Goal: Information Seeking & Learning: Learn about a topic

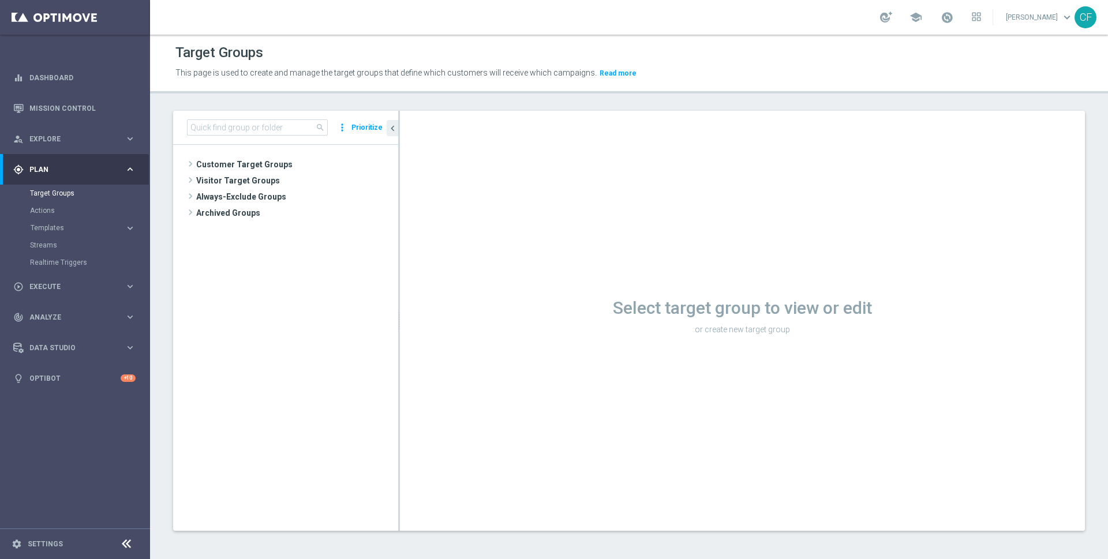
click at [282, 116] on div "search more_vert Prioritize" at bounding box center [285, 128] width 225 height 34
click at [277, 120] on input at bounding box center [257, 128] width 141 height 16
paste input "Twilio_Migration_10.01.25.csv"
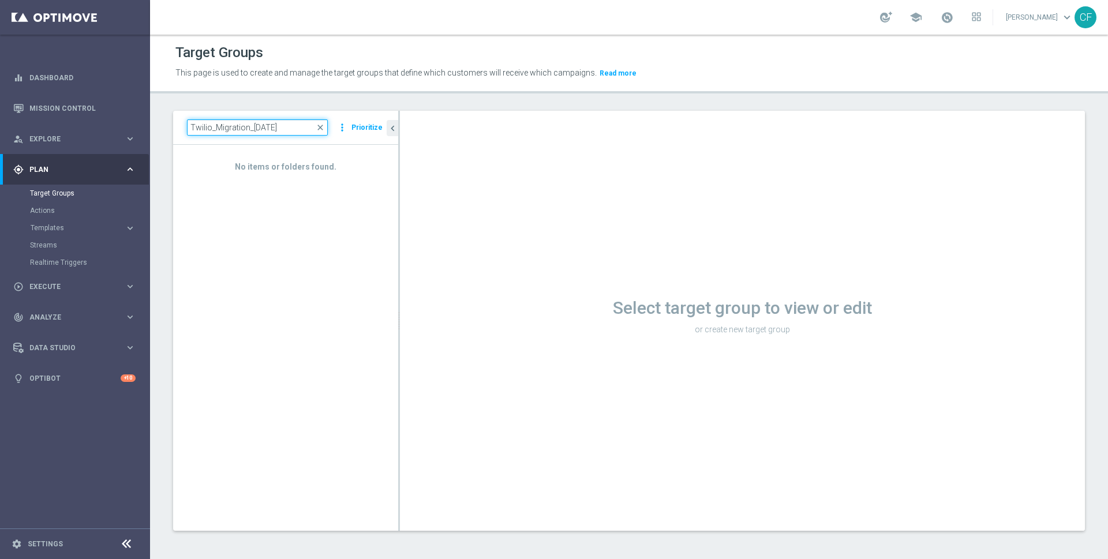
click at [216, 129] on input "Twilio_Migration_10.01.25" at bounding box center [257, 128] width 141 height 16
type input "Twilio Migration_[DATE]"
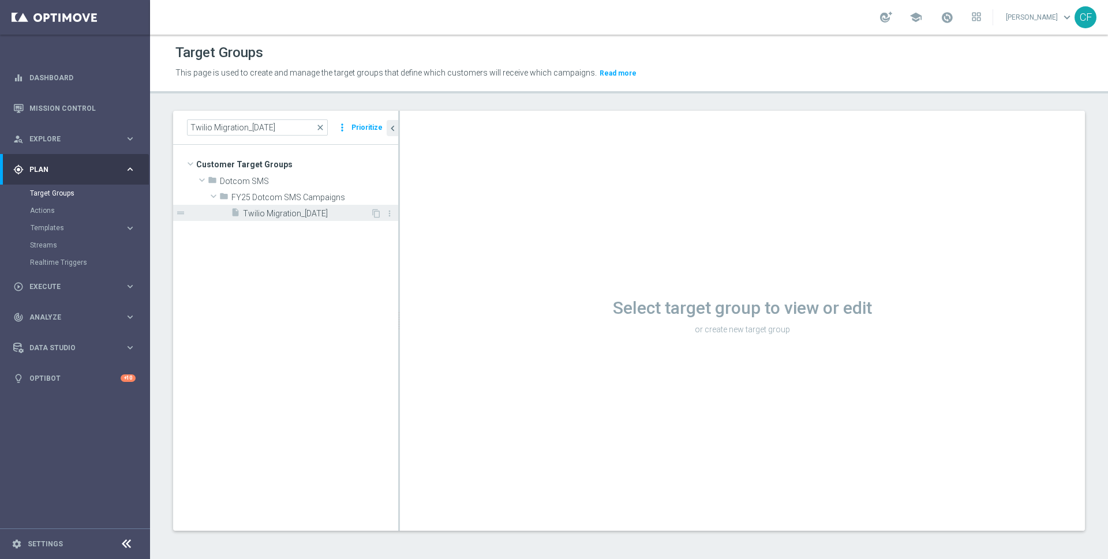
click at [313, 214] on span "Twilio Migration_[DATE]" at bounding box center [307, 214] width 128 height 10
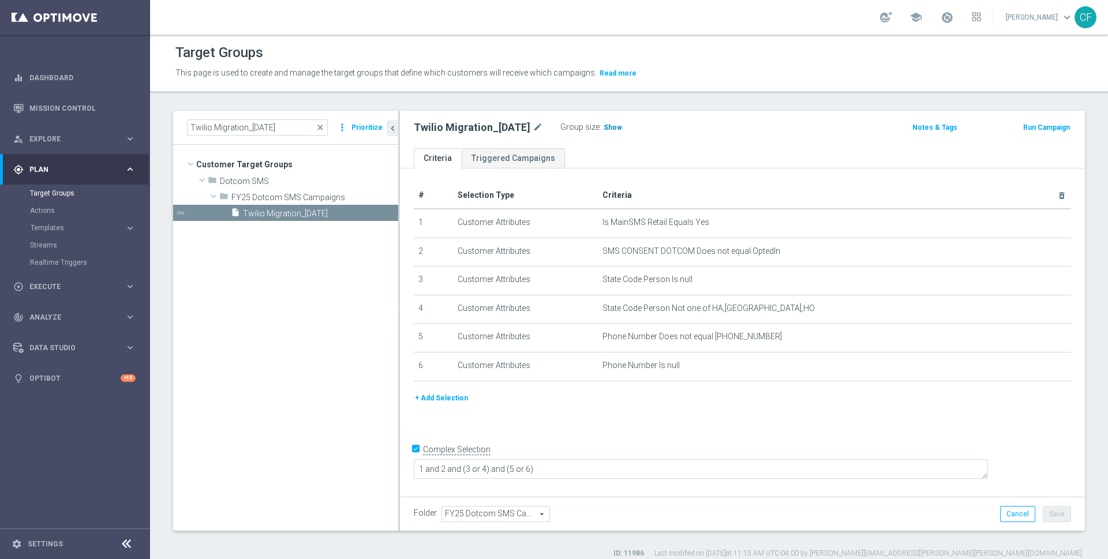
click at [618, 121] on h3 "Show" at bounding box center [613, 127] width 21 height 13
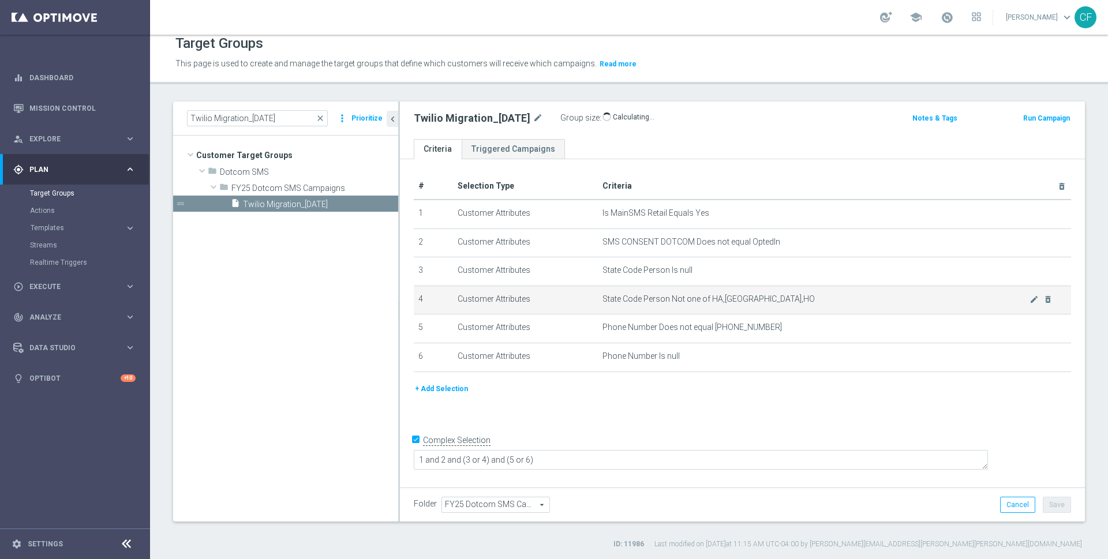
scroll to position [10, 0]
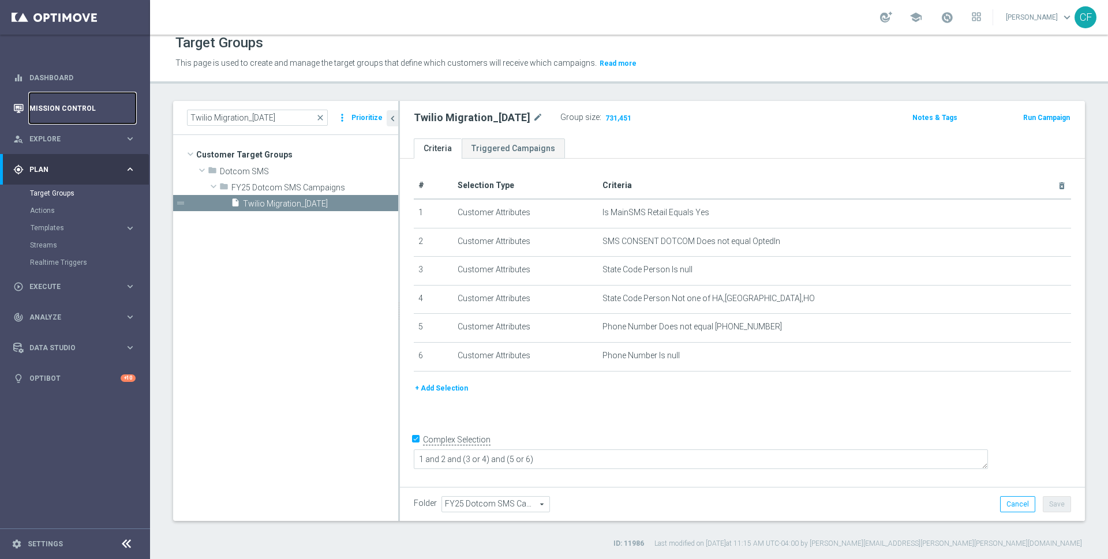
click at [41, 110] on link "Mission Control" at bounding box center [82, 108] width 106 height 31
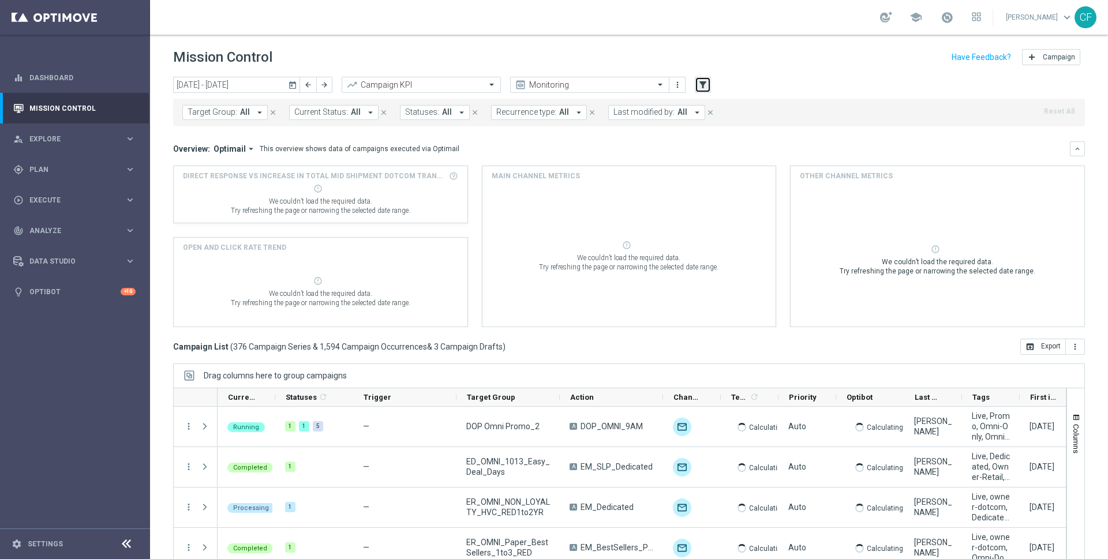
click at [697, 88] on button "filter_alt" at bounding box center [703, 85] width 16 height 16
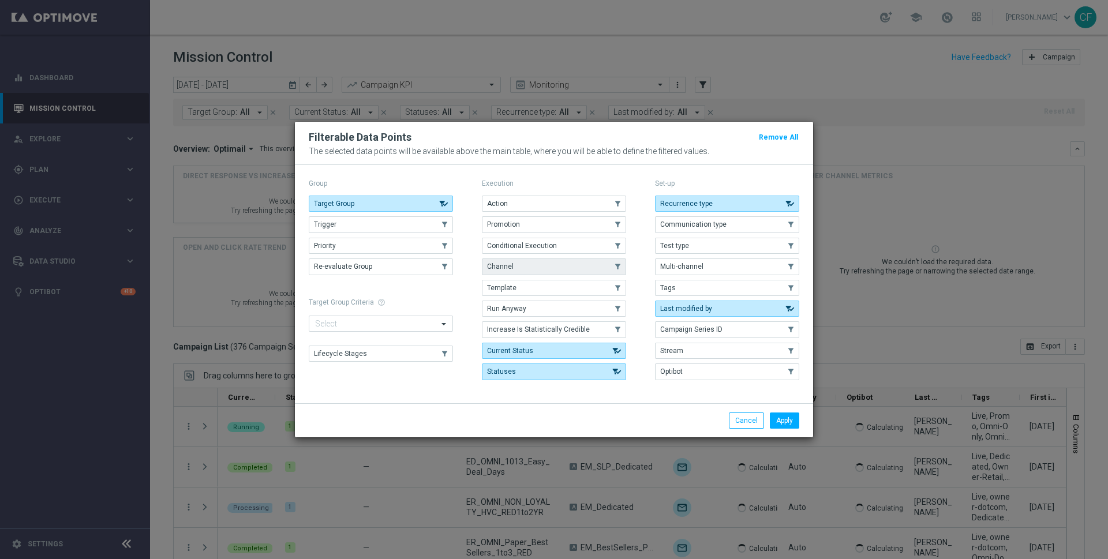
click at [516, 265] on button "Channel" at bounding box center [554, 267] width 144 height 16
click at [786, 415] on button "Apply" at bounding box center [784, 421] width 29 height 16
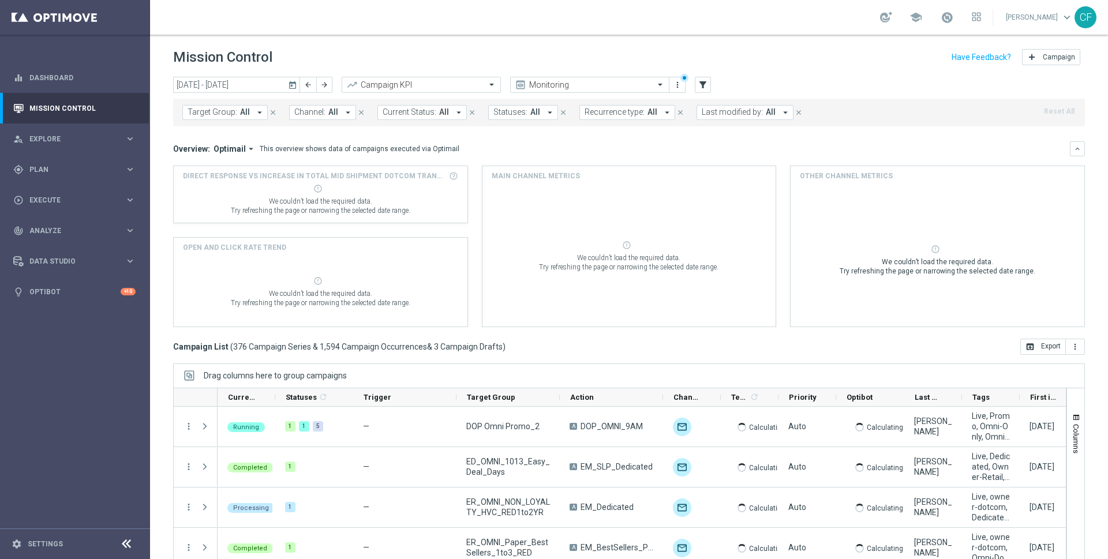
scroll to position [16, 0]
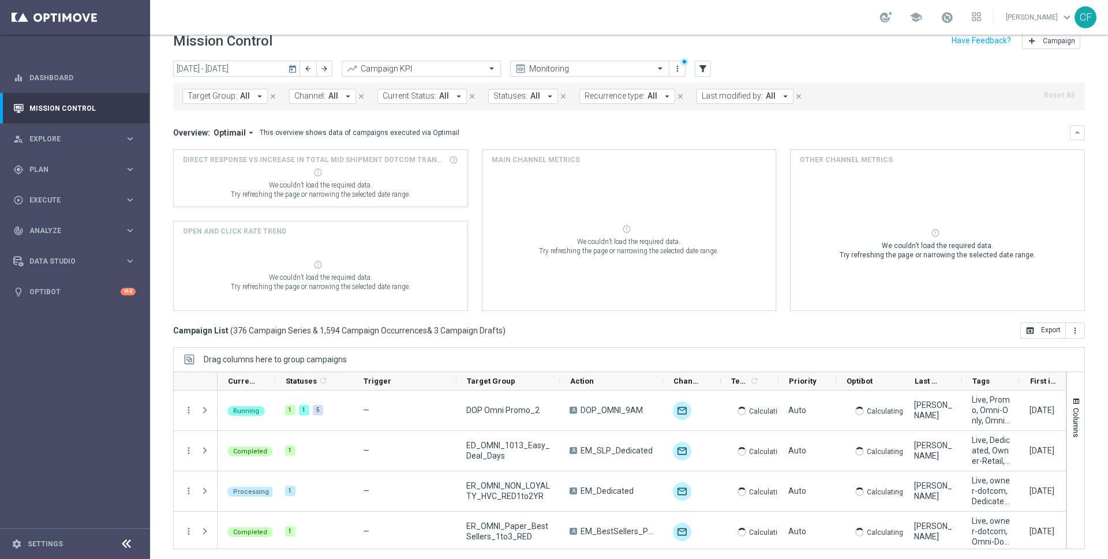
click at [304, 87] on div "Target Group: All arrow_drop_down close Channel: All arrow_drop_down close Curr…" at bounding box center [629, 97] width 912 height 28
click at [300, 94] on span "Channel:" at bounding box center [309, 96] width 31 height 10
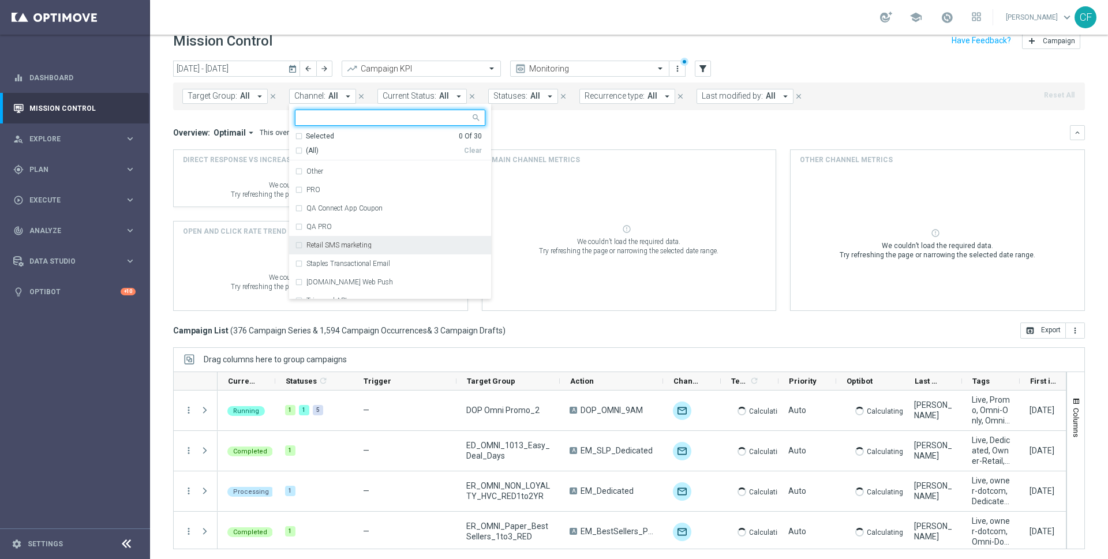
scroll to position [404, 0]
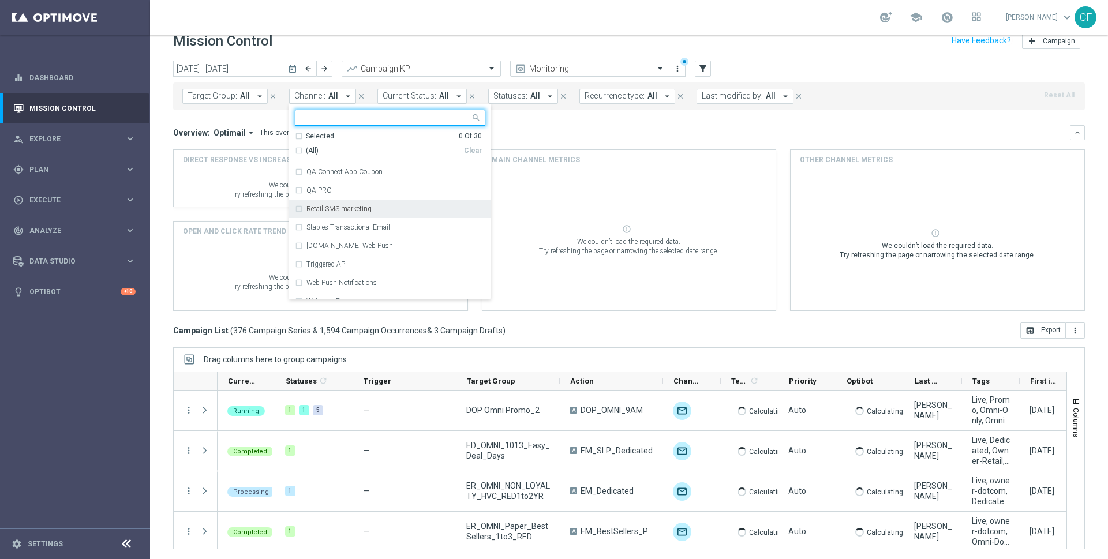
click at [296, 211] on div "Retail SMS marketing" at bounding box center [390, 209] width 191 height 18
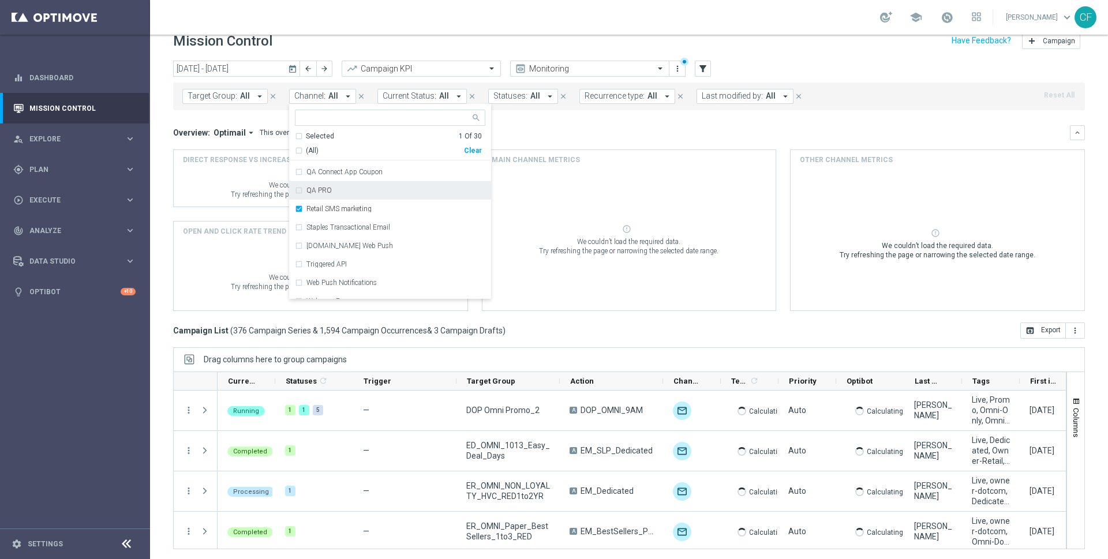
click at [569, 174] on div "error_outline We couldn’t load the required data. Try refreshing the page or na…" at bounding box center [629, 240] width 275 height 141
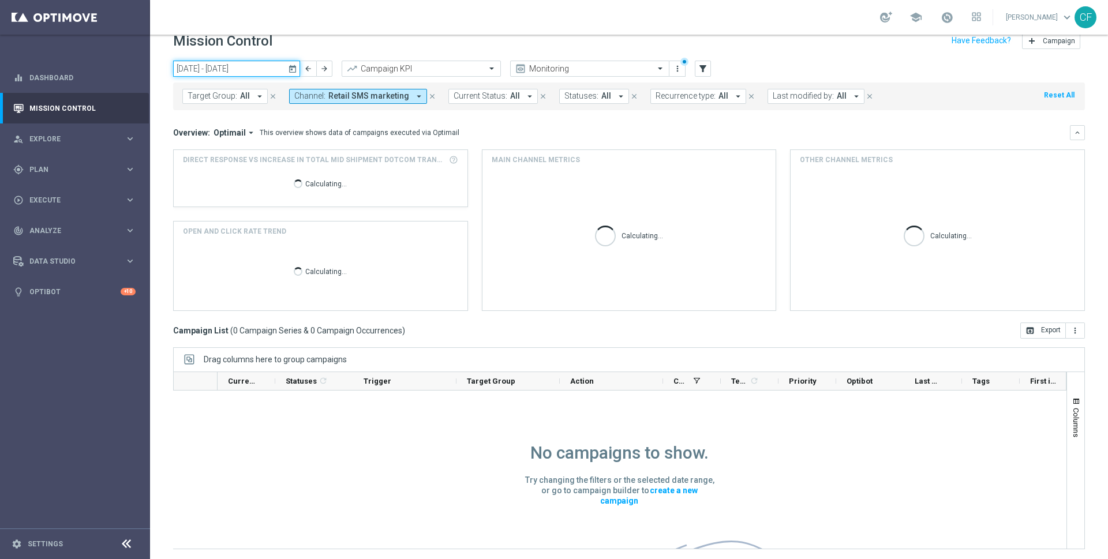
click at [245, 68] on input "13 Oct 2025 - 19 Oct 2025" at bounding box center [236, 69] width 127 height 16
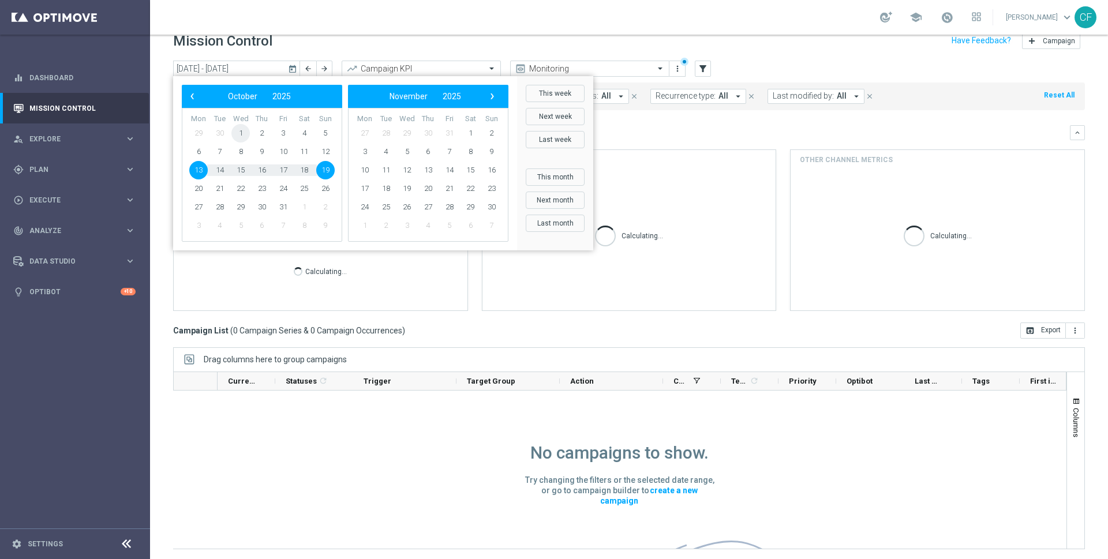
click at [236, 132] on span "1" at bounding box center [241, 133] width 18 height 18
click at [306, 136] on span "4" at bounding box center [304, 133] width 18 height 18
type input "[DATE] - [DATE]"
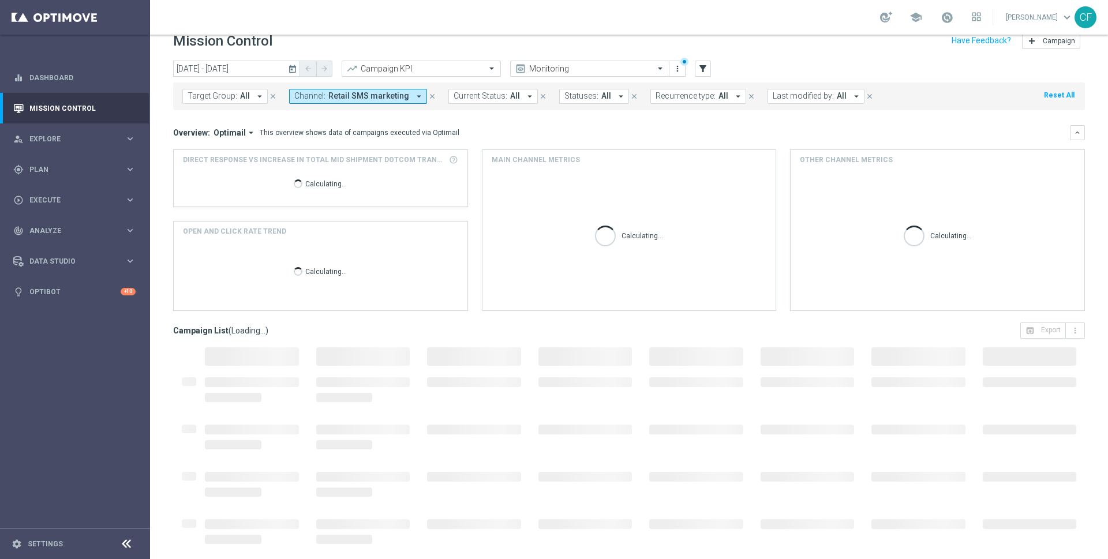
click at [727, 360] on span at bounding box center [696, 357] width 94 height 18
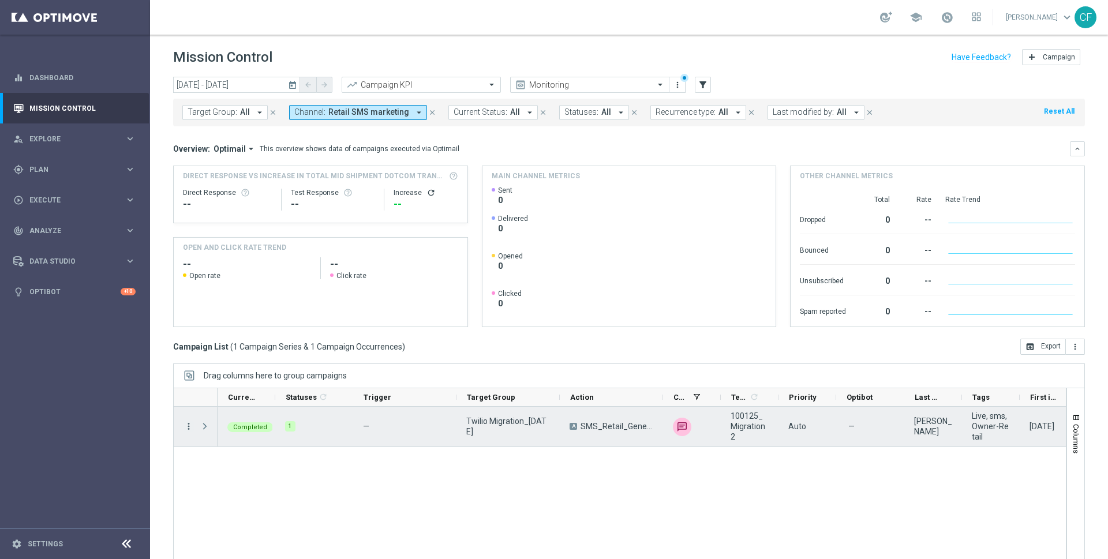
click at [185, 427] on icon "more_vert" at bounding box center [189, 426] width 10 height 10
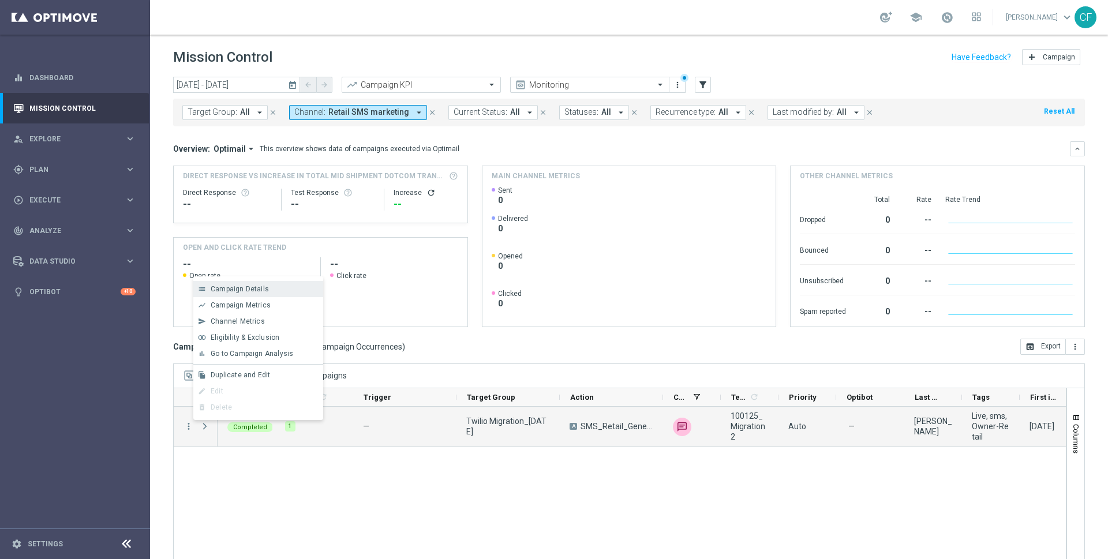
click at [241, 290] on span "Campaign Details" at bounding box center [240, 289] width 58 height 8
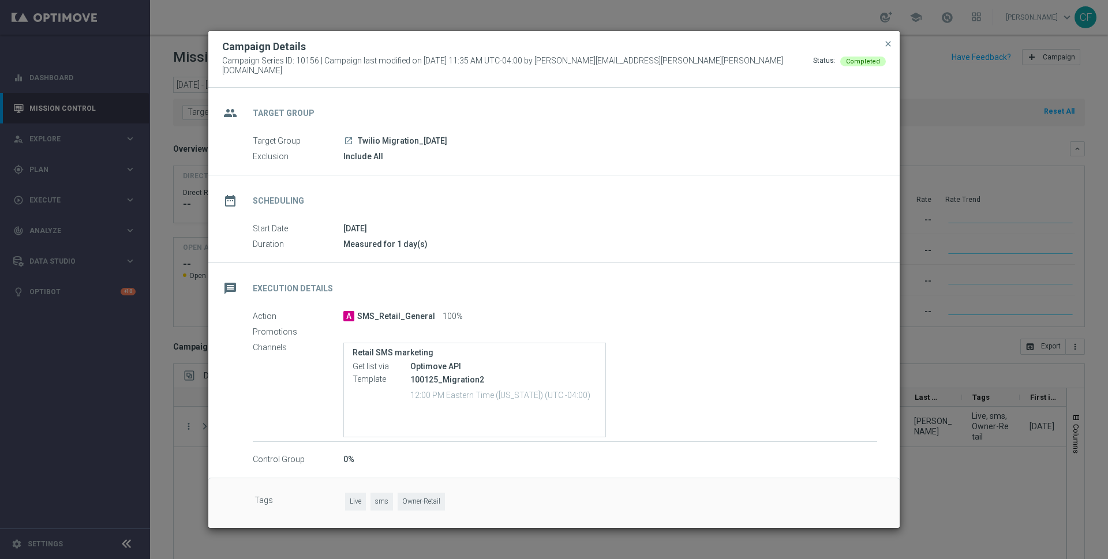
click at [930, 228] on modal-container "Campaign Details Campaign Series ID: 10156 | Campaign last modified on [DATE] 1…" at bounding box center [554, 279] width 1108 height 559
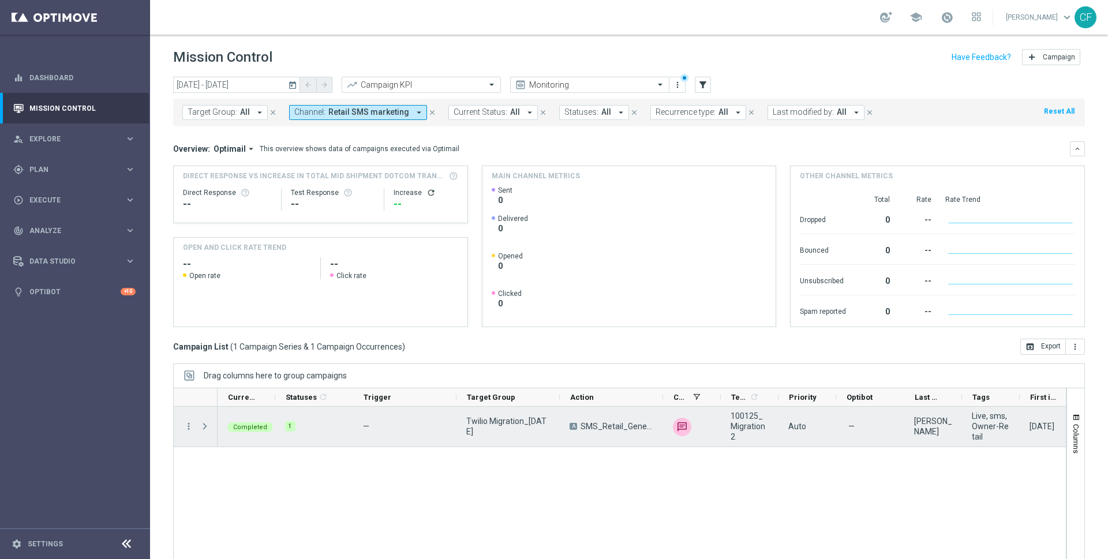
click at [183, 419] on div "more_vert" at bounding box center [184, 427] width 21 height 40
click at [188, 424] on icon "more_vert" at bounding box center [189, 426] width 10 height 10
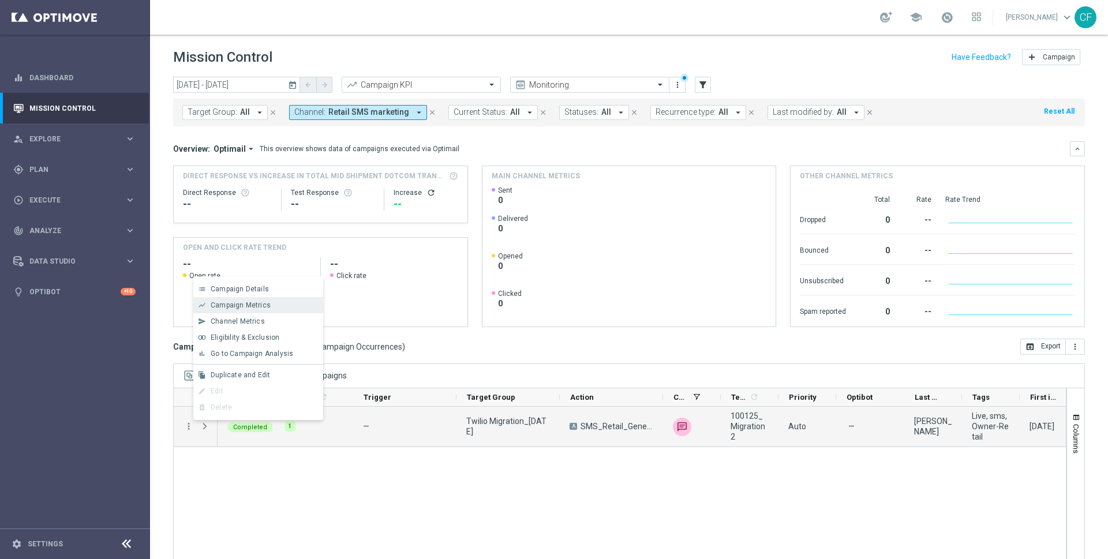
click at [285, 312] on div "show_chart Campaign Metrics" at bounding box center [258, 305] width 130 height 16
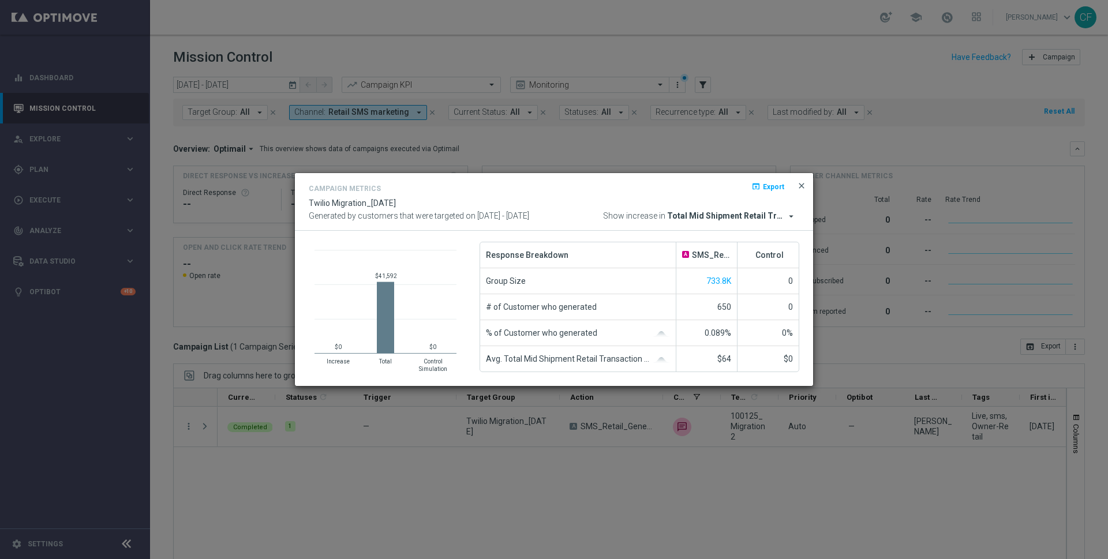
click at [799, 188] on span "close" at bounding box center [801, 185] width 9 height 9
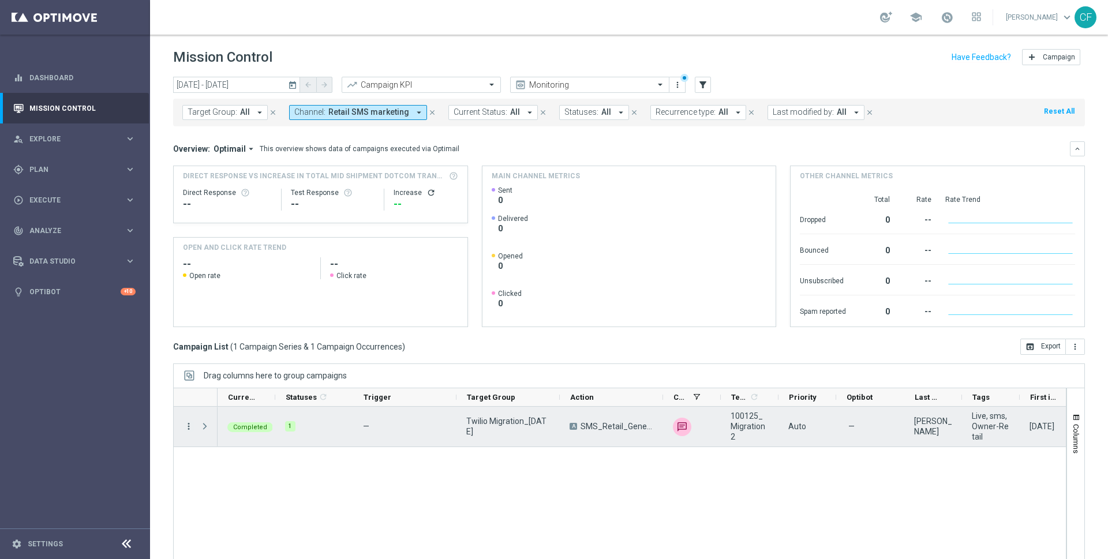
click at [191, 427] on icon "more_vert" at bounding box center [189, 426] width 10 height 10
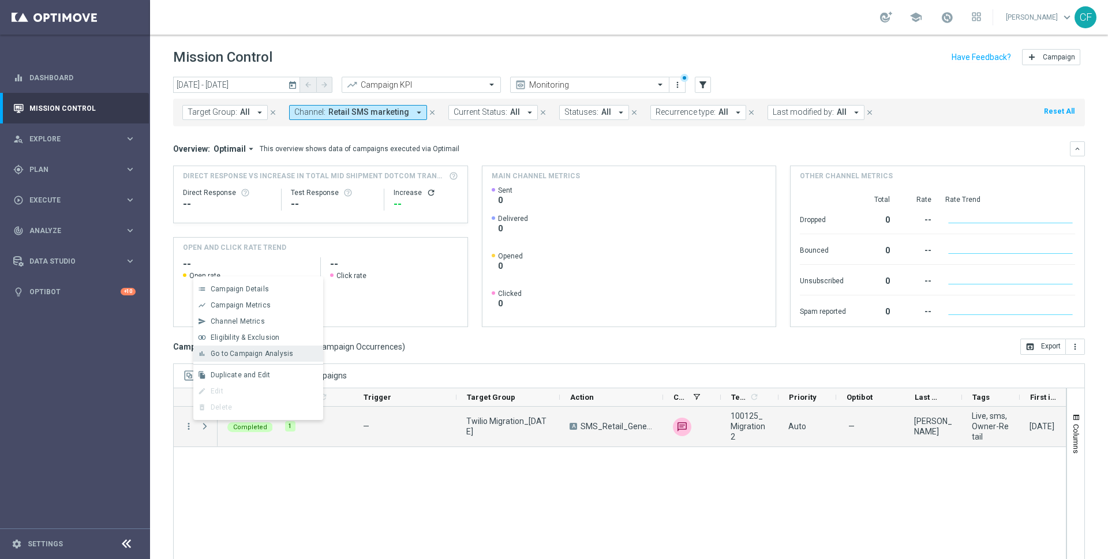
click at [249, 354] on span "Go to Campaign Analysis" at bounding box center [252, 354] width 83 height 8
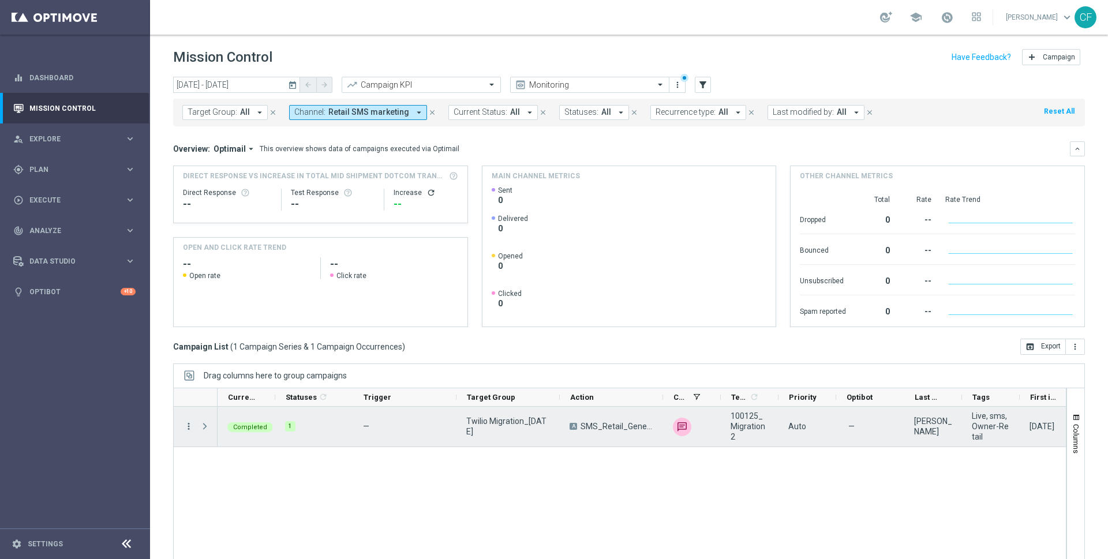
click at [186, 426] on icon "more_vert" at bounding box center [189, 426] width 10 height 10
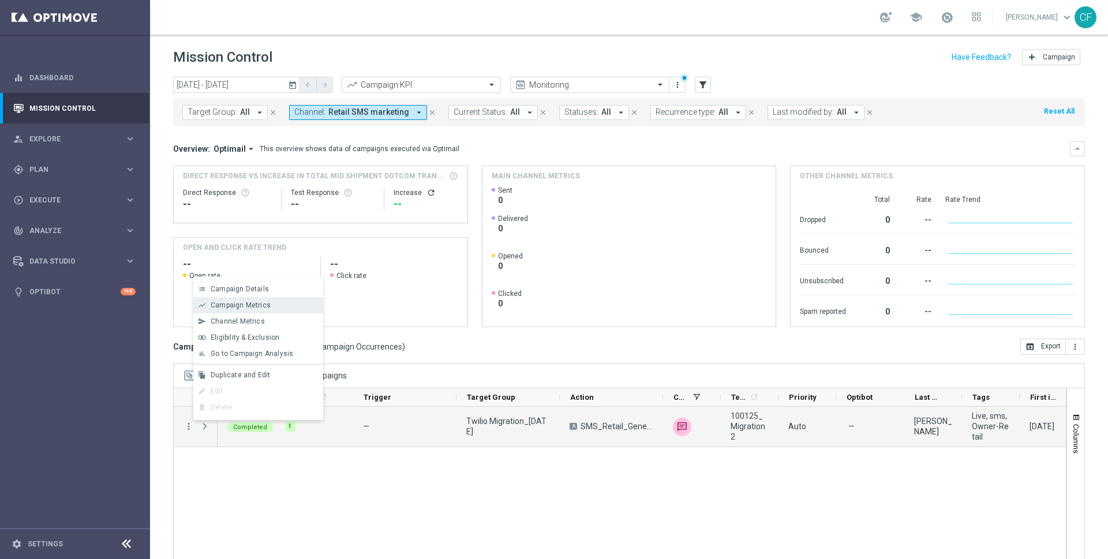
click at [238, 304] on span "Campaign Metrics" at bounding box center [241, 305] width 60 height 8
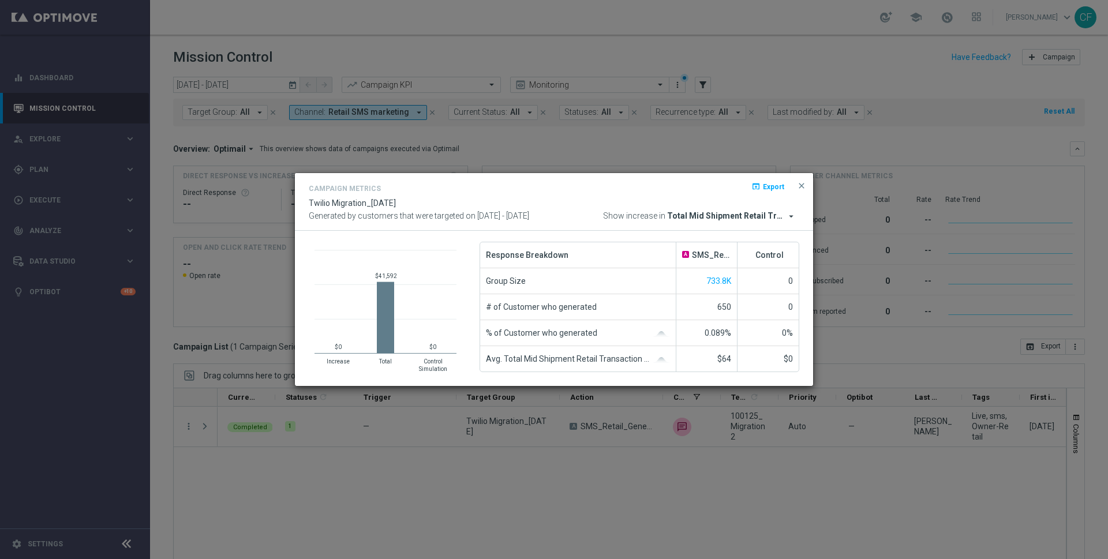
click at [710, 331] on span "0.089%" at bounding box center [718, 332] width 27 height 9
click at [751, 318] on div "0" at bounding box center [768, 306] width 61 height 25
click at [803, 186] on span "close" at bounding box center [801, 185] width 9 height 9
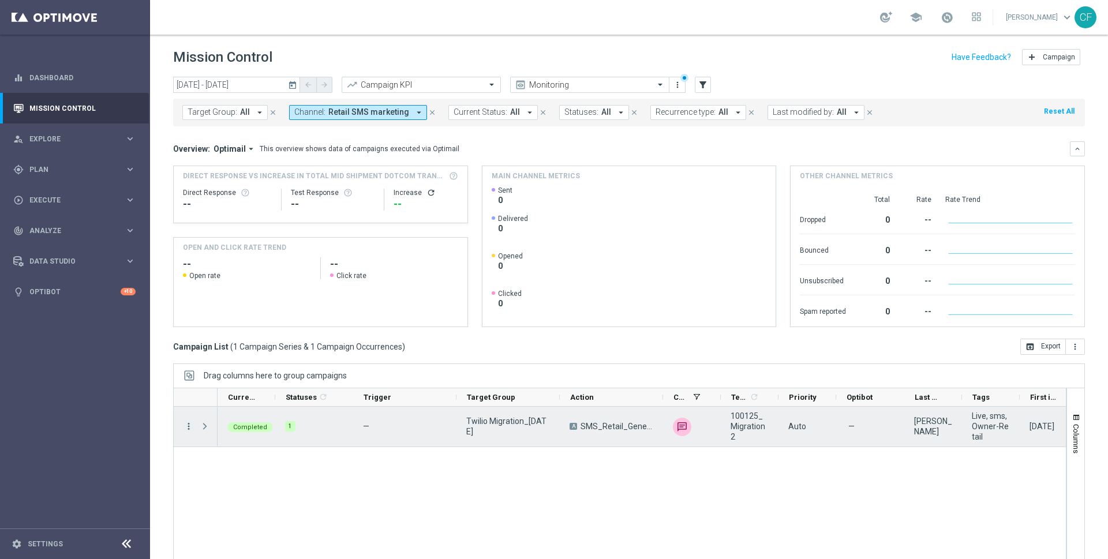
click at [190, 425] on icon "more_vert" at bounding box center [189, 426] width 10 height 10
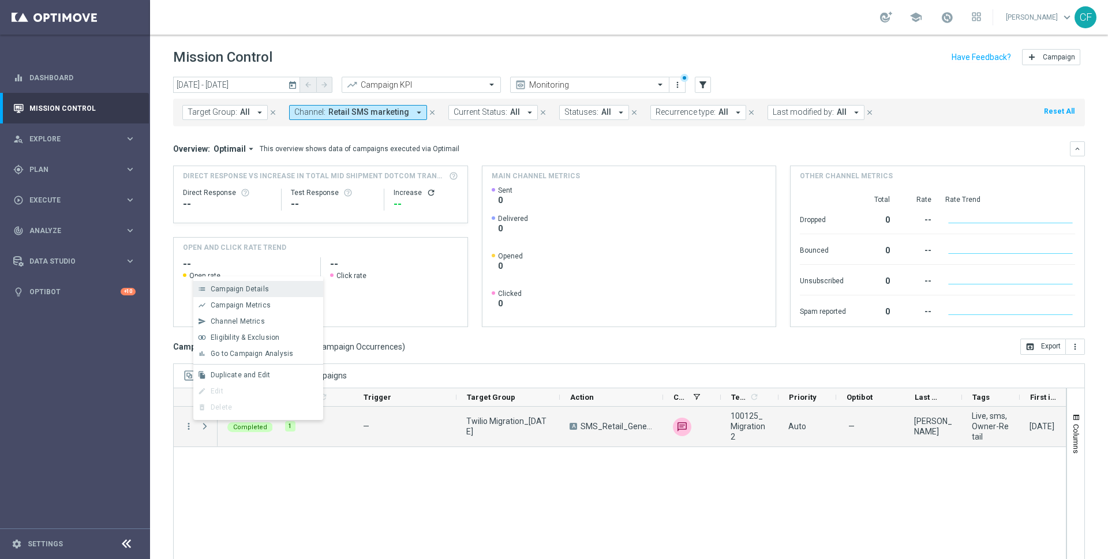
click at [252, 292] on span "Campaign Details" at bounding box center [240, 289] width 58 height 8
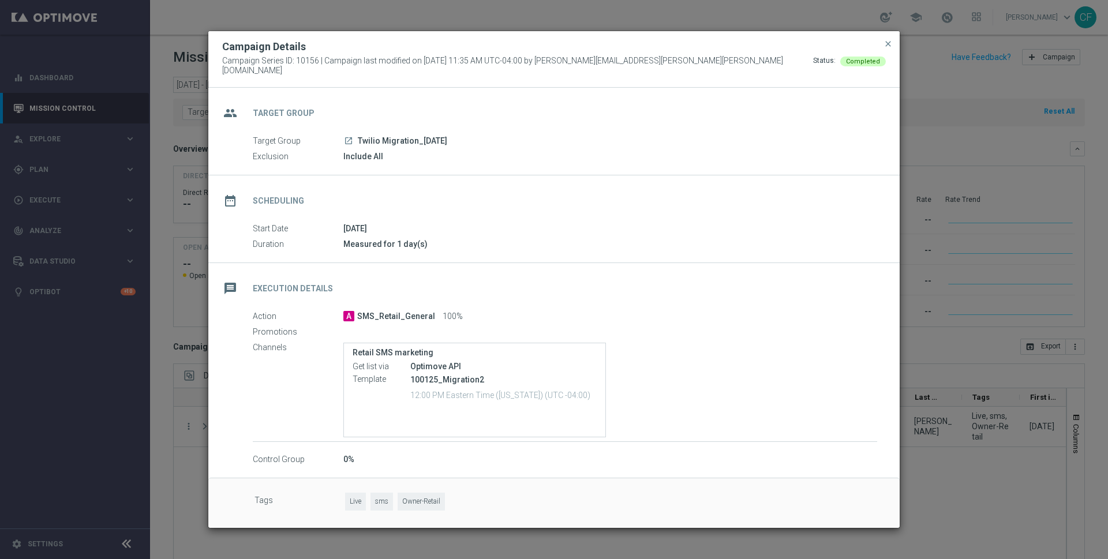
click at [304, 65] on span "Campaign Series ID: 10156 | Campaign last modified on [DATE] 11:35 AM UTC-04:00…" at bounding box center [517, 66] width 591 height 20
click at [499, 186] on div "date_range Scheduling" at bounding box center [554, 199] width 692 height 47
click at [887, 48] on span "close" at bounding box center [888, 43] width 9 height 9
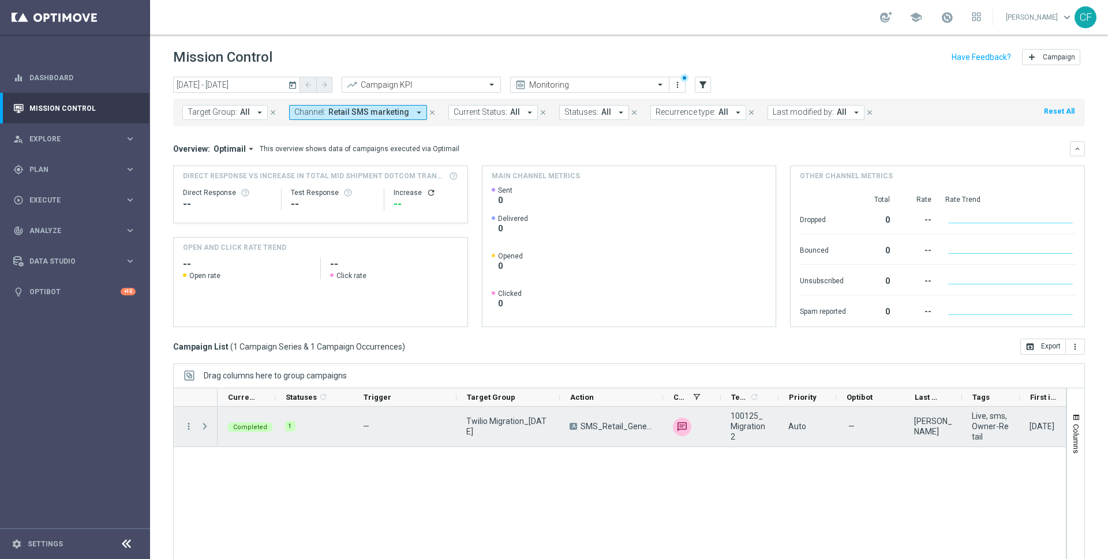
click at [203, 424] on span "Press SPACE to select this row." at bounding box center [205, 426] width 10 height 9
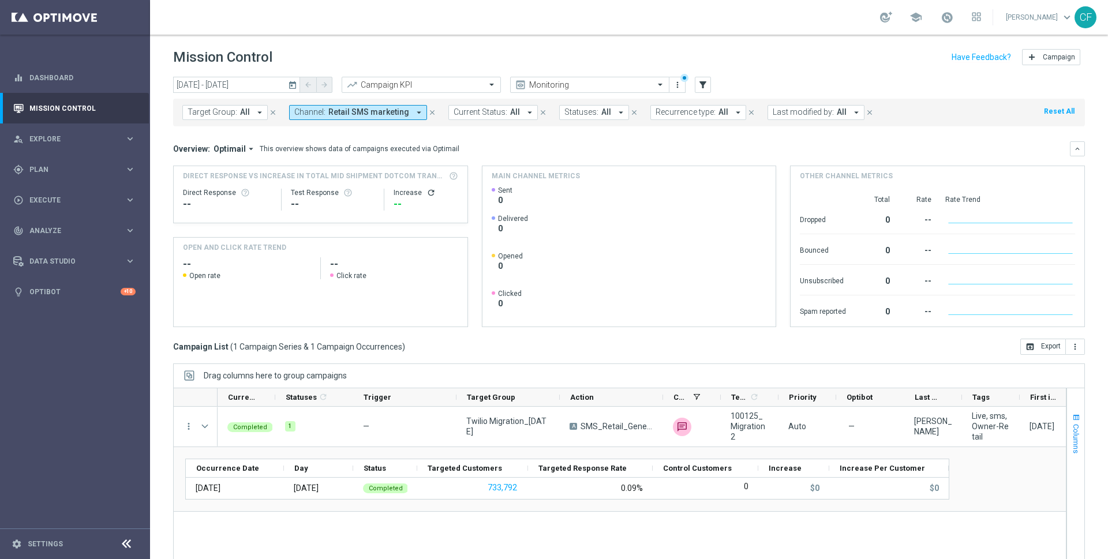
click at [1078, 424] on span "Columns" at bounding box center [1076, 438] width 9 height 29
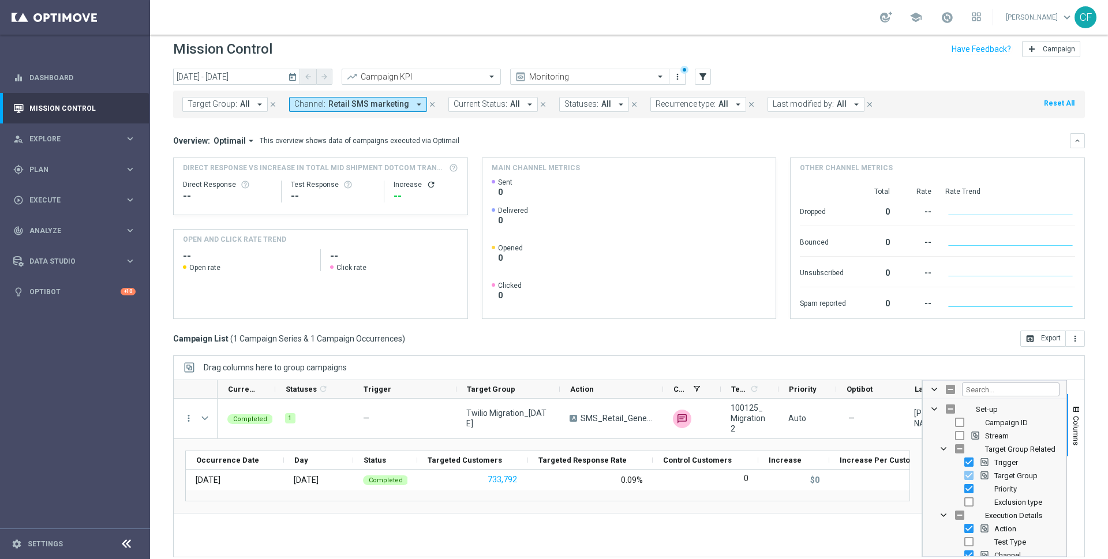
scroll to position [6, 0]
click at [959, 421] on input "Press SPACE to toggle visibility (hidden)" at bounding box center [959, 424] width 9 height 9
checkbox input "true"
click at [864, 529] on div "Completed 1 — Twilio Migration_[DATE] A SMS_Retail_General unfold_more 100125_M…" at bounding box center [570, 480] width 704 height 158
click at [936, 392] on span at bounding box center [934, 391] width 9 height 9
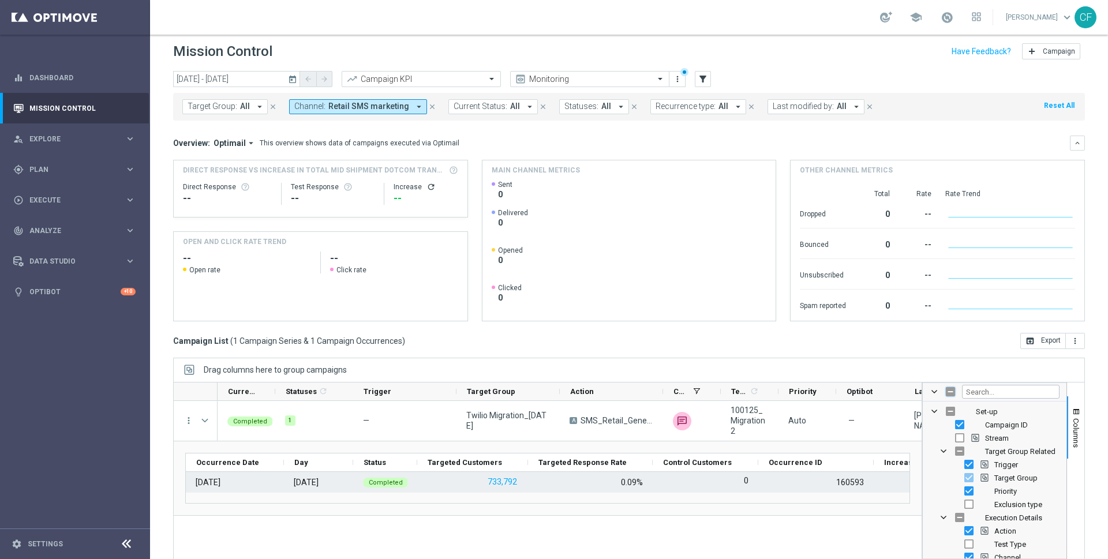
scroll to position [16, 0]
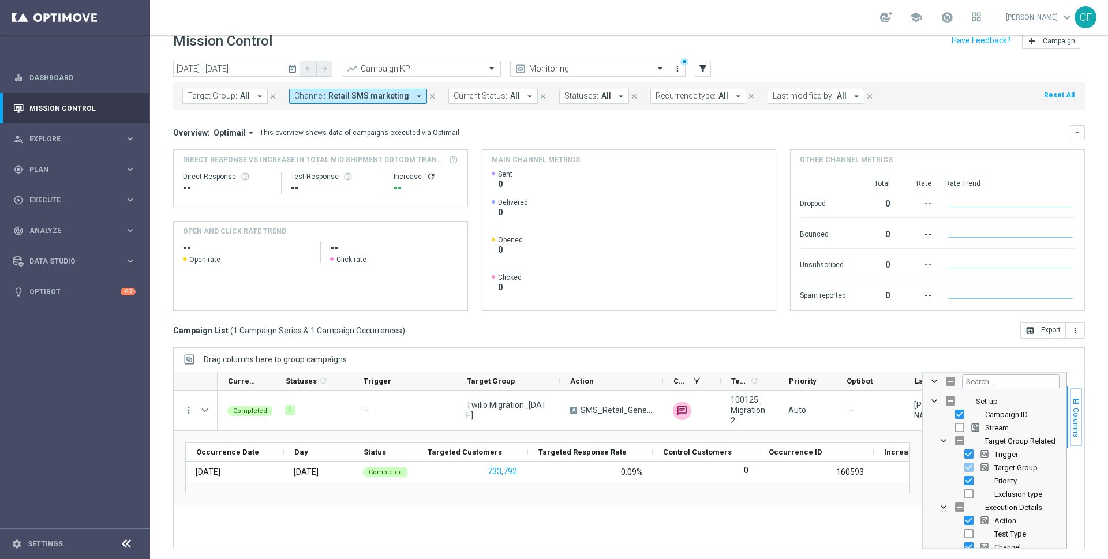
click at [1080, 398] on span "button" at bounding box center [1076, 401] width 9 height 9
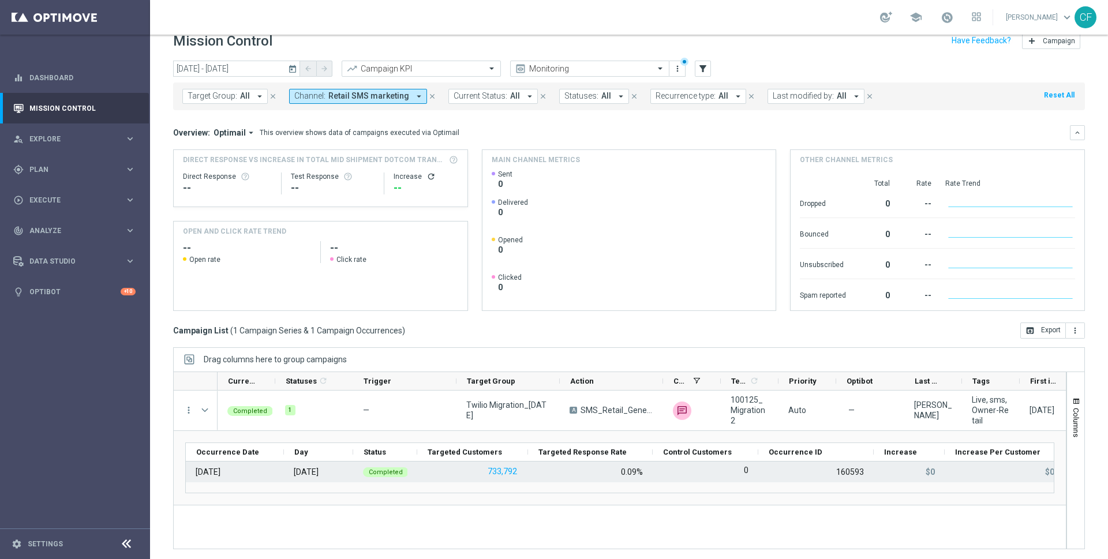
click at [855, 476] on div "160593" at bounding box center [816, 472] width 115 height 21
click at [847, 469] on div "160593" at bounding box center [851, 472] width 28 height 10
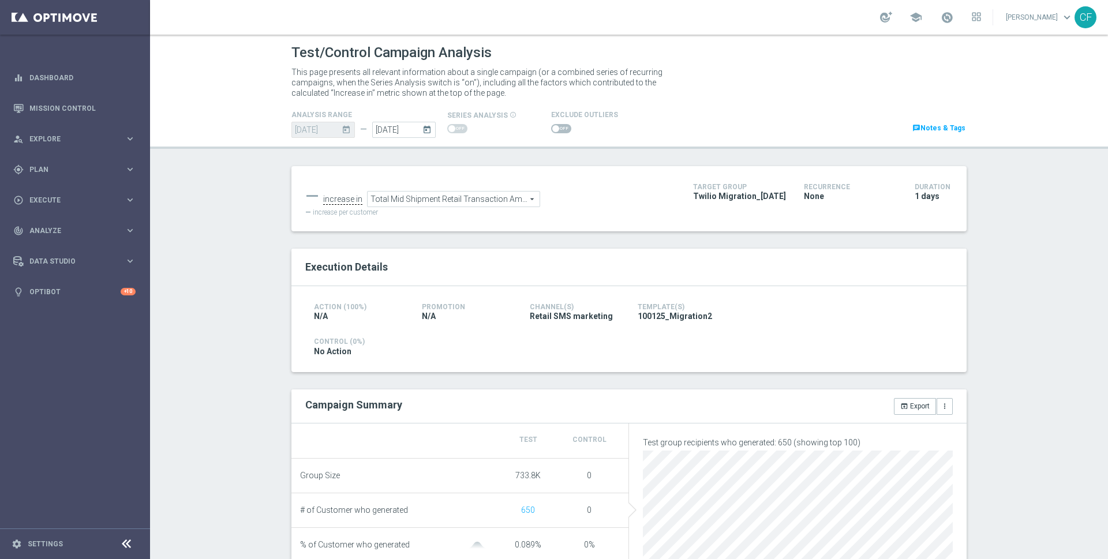
drag, startPoint x: 35, startPoint y: 541, endPoint x: 847, endPoint y: 1, distance: 975.3
